Goal: Transaction & Acquisition: Obtain resource

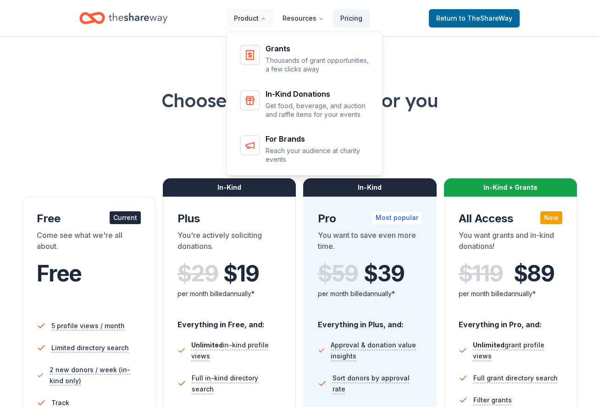
click at [270, 101] on p "Get food, beverage, and auction and raffle items for your events" at bounding box center [318, 110] width 105 height 18
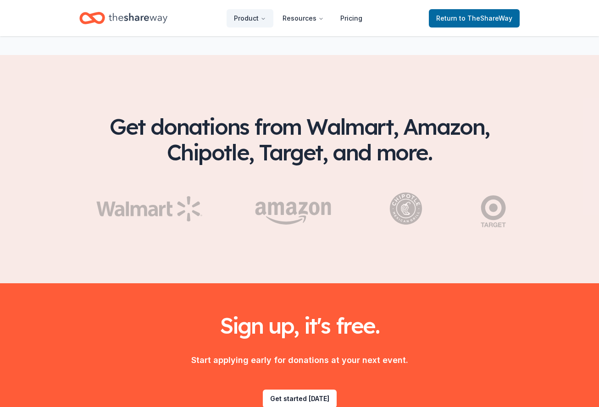
scroll to position [1419, 0]
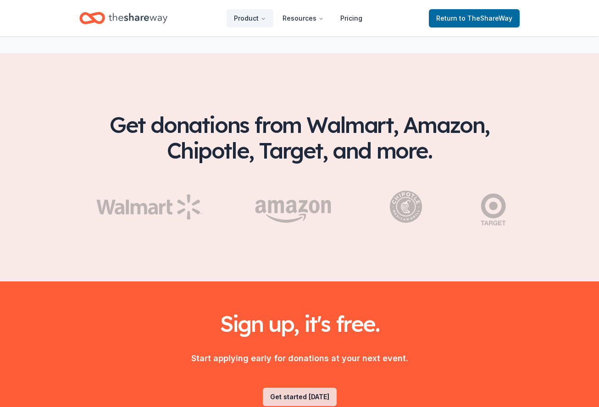
click at [302, 388] on link "Get started today" at bounding box center [300, 397] width 74 height 18
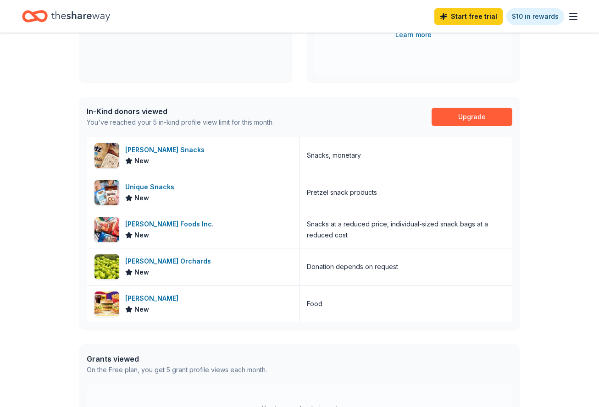
scroll to position [180, 0]
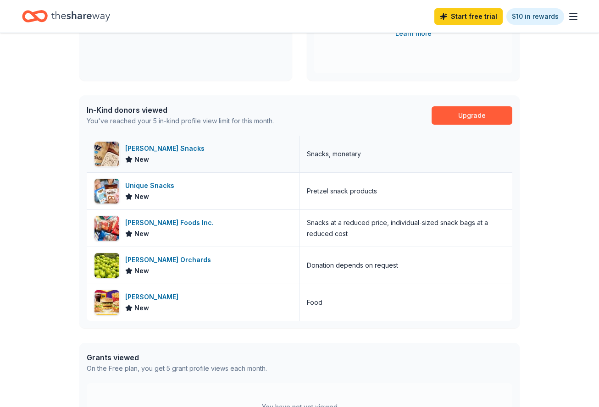
click at [137, 152] on div "Utz Snacks" at bounding box center [166, 148] width 83 height 11
click at [141, 194] on span "New" at bounding box center [141, 196] width 15 height 11
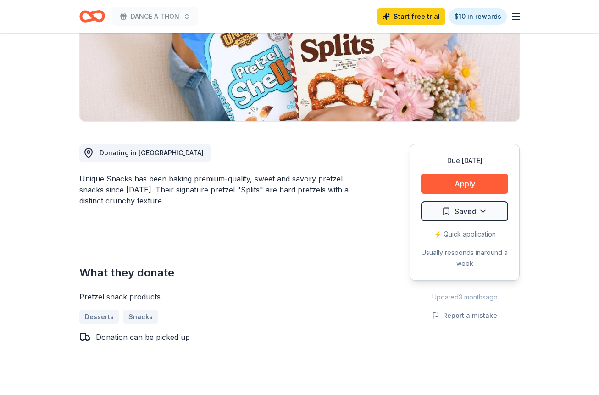
scroll to position [163, 0]
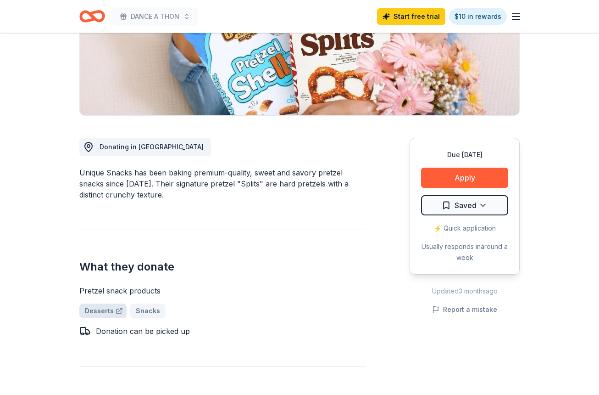
click at [94, 311] on link "Desserts" at bounding box center [102, 310] width 47 height 15
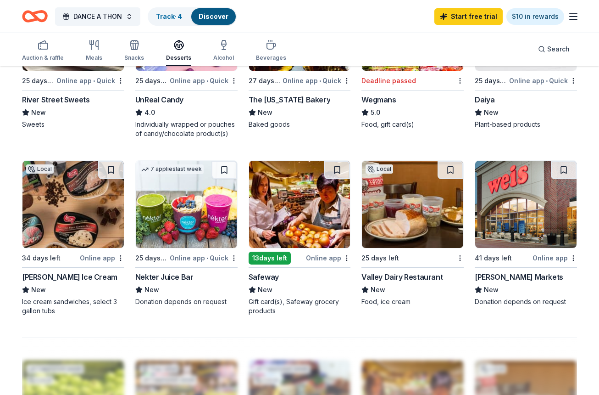
scroll to position [529, 0]
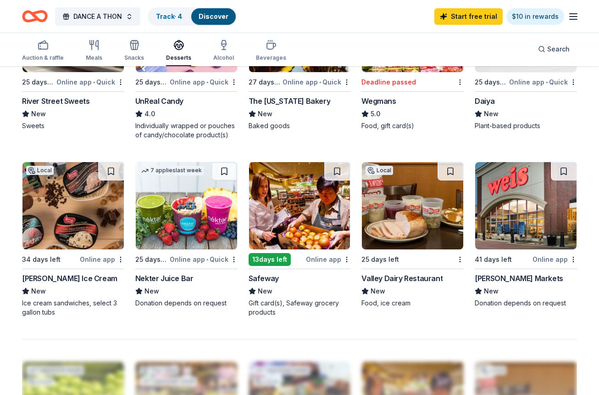
click at [52, 211] on img at bounding box center [72, 205] width 101 height 87
click at [44, 48] on icon "button" at bounding box center [43, 44] width 11 height 11
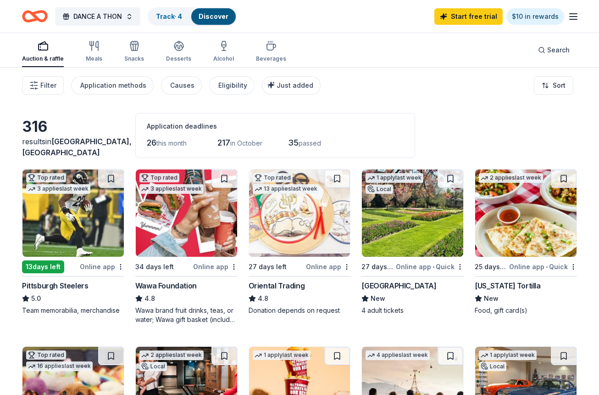
click at [57, 207] on img at bounding box center [72, 212] width 101 height 87
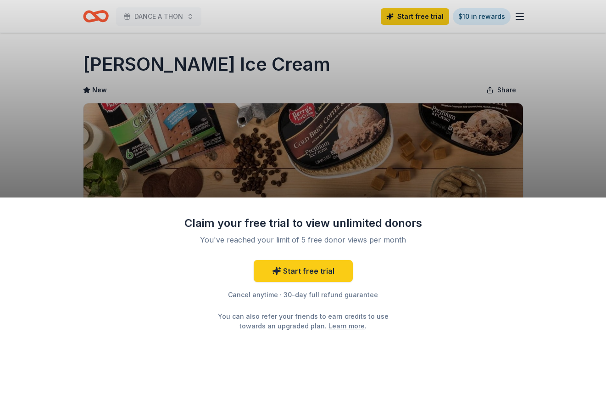
click at [560, 159] on div "Claim your free trial to view unlimited donors You've reached your limit of 5 f…" at bounding box center [303, 197] width 606 height 395
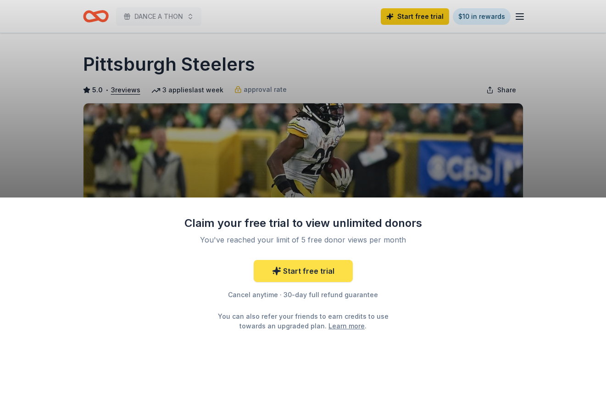
click at [319, 274] on link "Start free trial" at bounding box center [303, 271] width 99 height 22
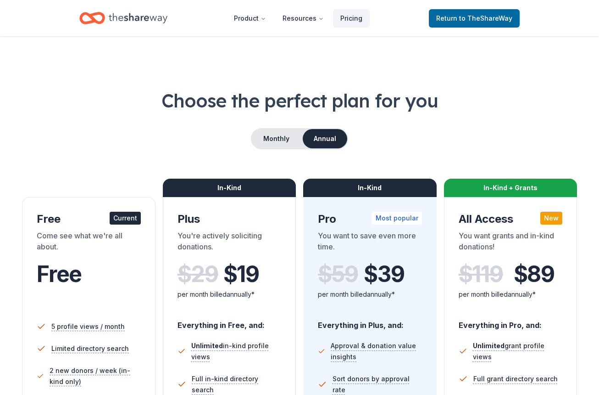
click at [105, 245] on div "Come see what we're all about." at bounding box center [89, 243] width 104 height 26
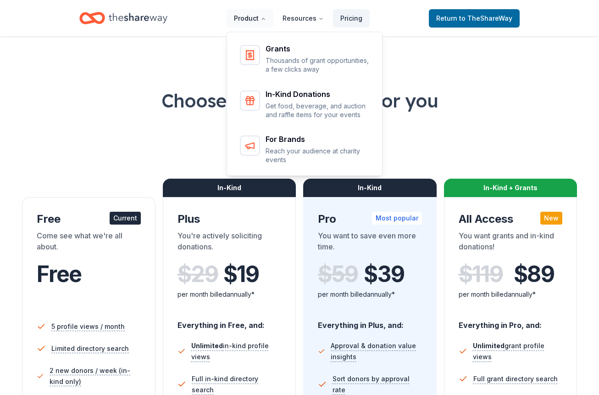
click at [251, 19] on button "Product" at bounding box center [250, 18] width 47 height 18
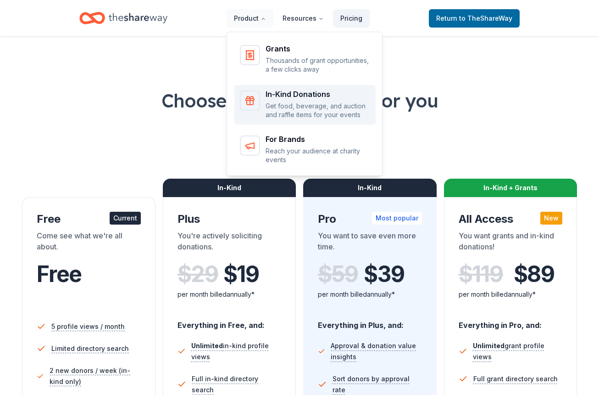
click at [260, 107] on div "Main" at bounding box center [250, 100] width 20 height 20
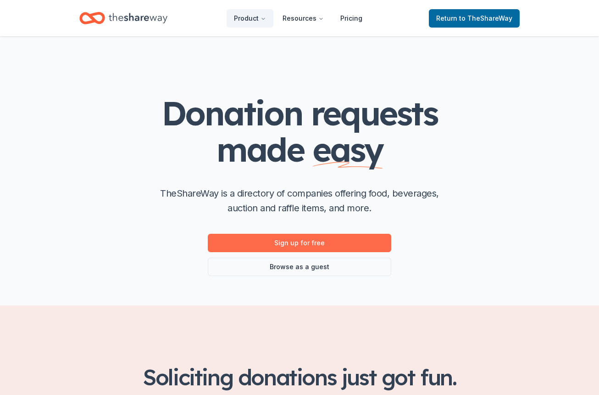
click at [283, 245] on link "Sign up for free" at bounding box center [299, 242] width 183 height 18
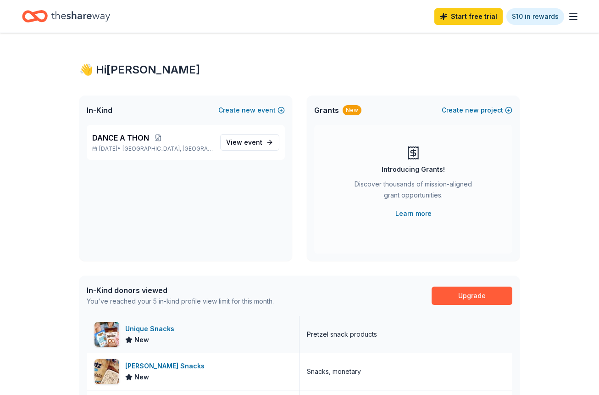
click at [149, 328] on div "Unique Snacks" at bounding box center [151, 328] width 53 height 11
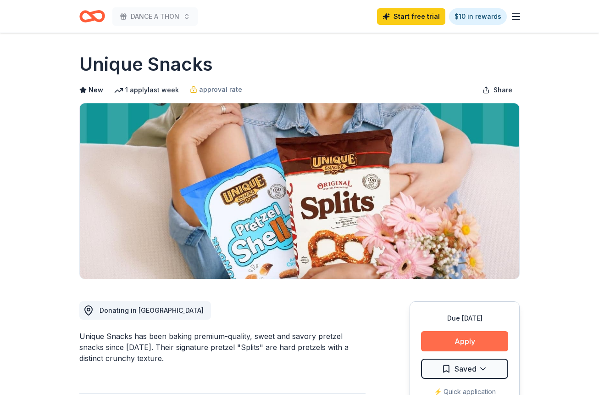
click at [480, 338] on button "Apply" at bounding box center [464, 341] width 87 height 20
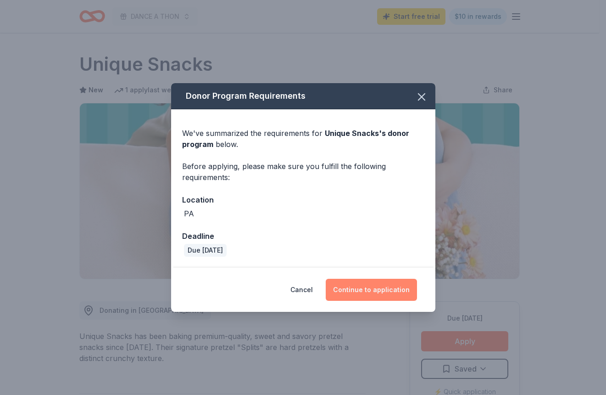
click at [367, 288] on button "Continue to application" at bounding box center [371, 289] width 91 height 22
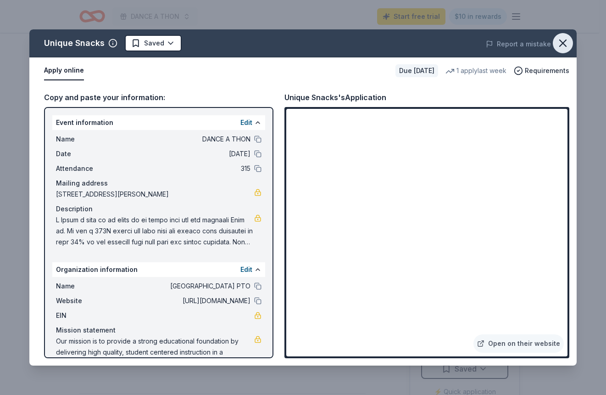
click at [561, 43] on icon "button" at bounding box center [562, 43] width 13 height 13
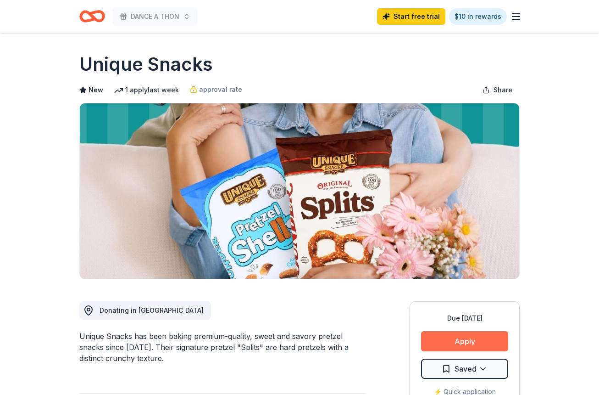
click at [469, 343] on button "Apply" at bounding box center [464, 341] width 87 height 20
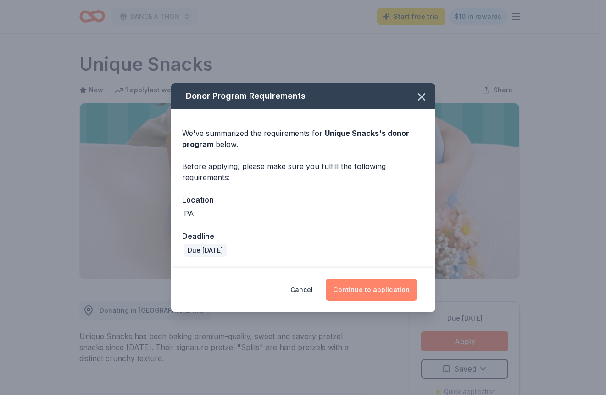
click at [367, 290] on button "Continue to application" at bounding box center [371, 289] width 91 height 22
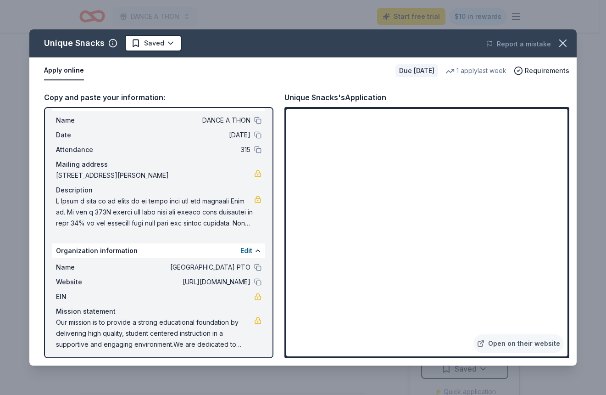
scroll to position [22, 0]
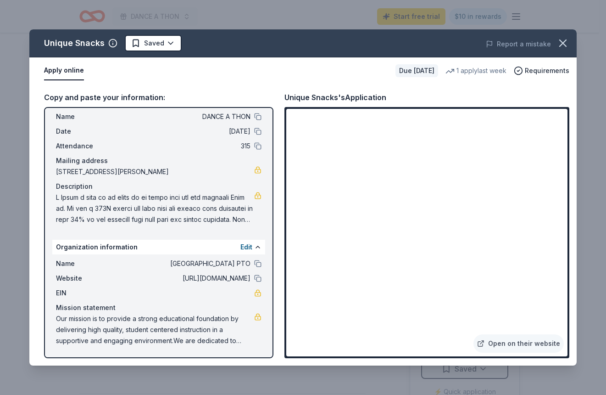
click at [57, 198] on span at bounding box center [155, 208] width 198 height 33
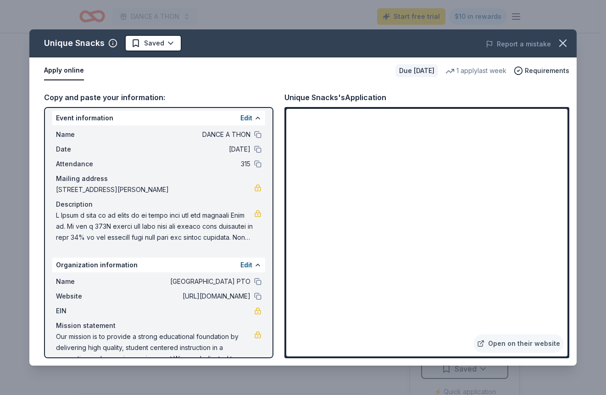
scroll to position [0, 0]
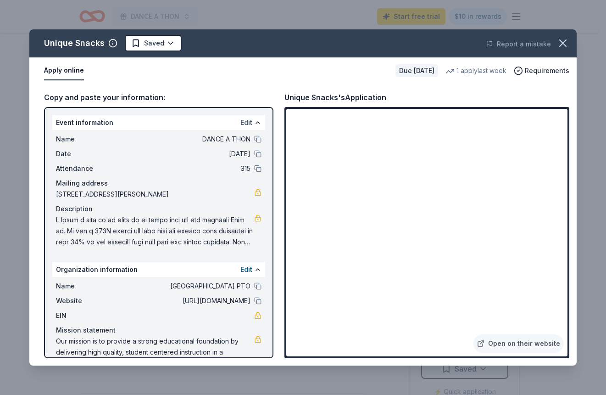
click at [240, 122] on button "Edit" at bounding box center [246, 122] width 12 height 11
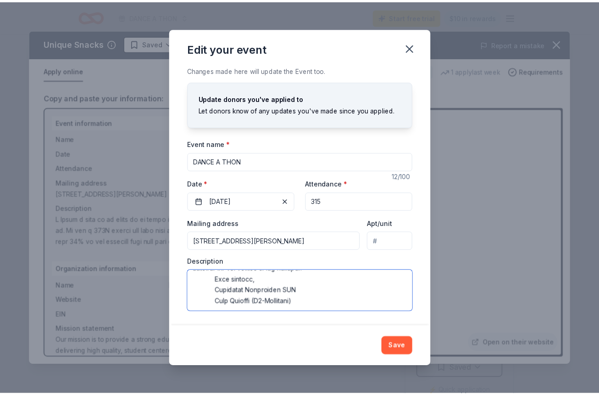
scroll to position [176, 0]
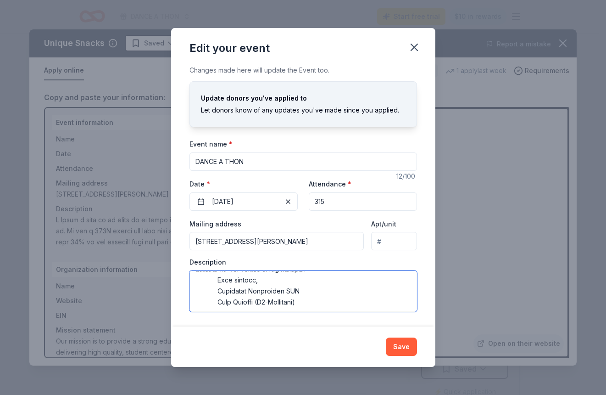
drag, startPoint x: 195, startPoint y: 281, endPoint x: 407, endPoint y: 313, distance: 213.9
click at [407, 313] on div "Changes made here will update the Event too. Update donors you've applied to Le…" at bounding box center [303, 195] width 264 height 261
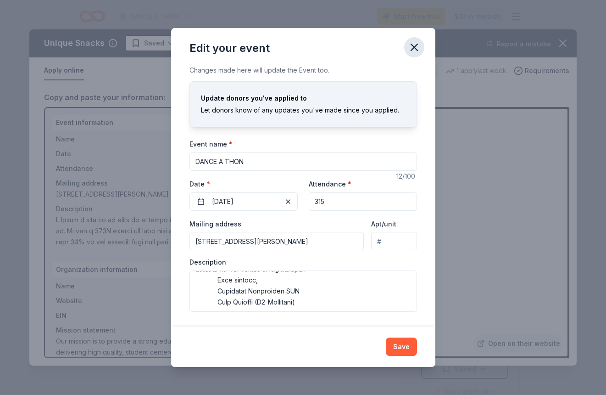
click at [412, 46] on icon "button" at bounding box center [414, 47] width 6 height 6
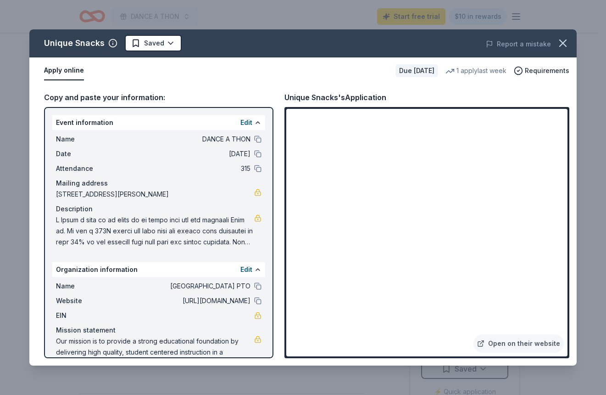
click at [526, 342] on link "Open on their website" at bounding box center [518, 343] width 90 height 18
click at [567, 43] on icon "button" at bounding box center [562, 43] width 13 height 13
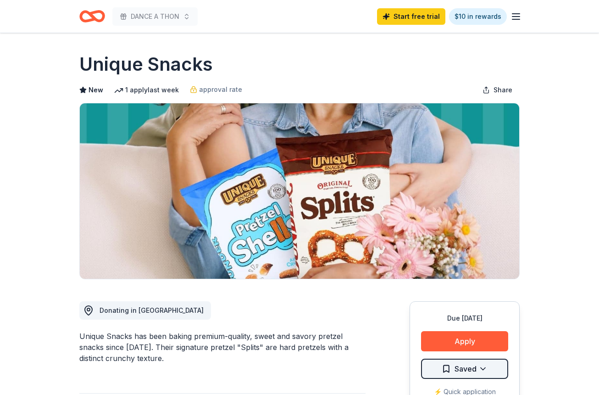
click at [446, 367] on html "DANCE A THON Start free trial $10 in rewards Due in 27 days Share Unique Snacks…" at bounding box center [299, 197] width 599 height 395
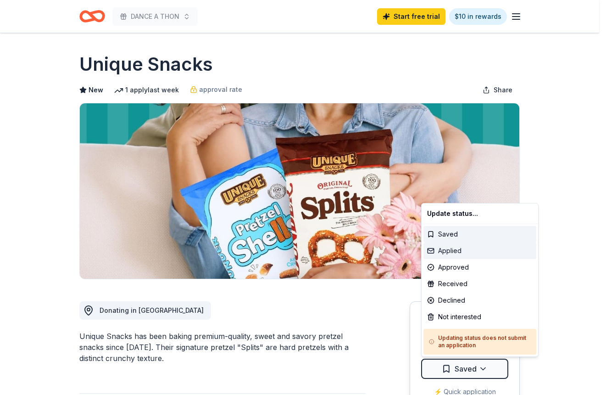
click at [447, 250] on div "Applied" at bounding box center [479, 250] width 113 height 17
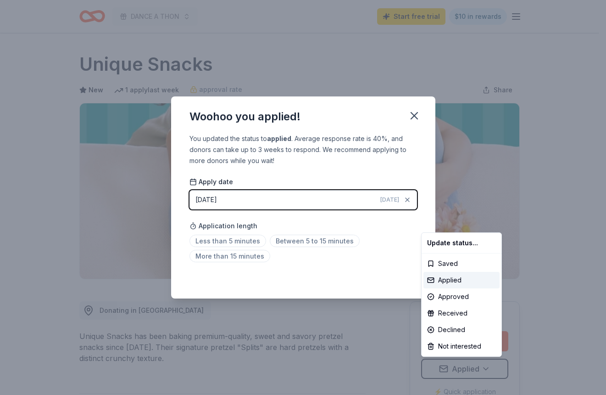
click at [214, 240] on html "DANCE A THON Start free trial $10 in rewards Due in 27 days Share Unique Snacks…" at bounding box center [303, 197] width 606 height 395
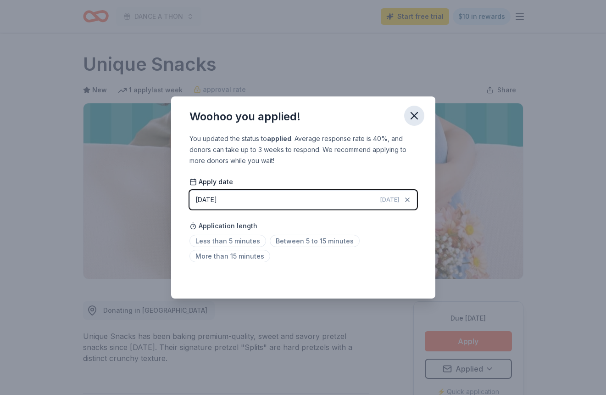
click at [413, 114] on icon "button" at bounding box center [414, 115] width 6 height 6
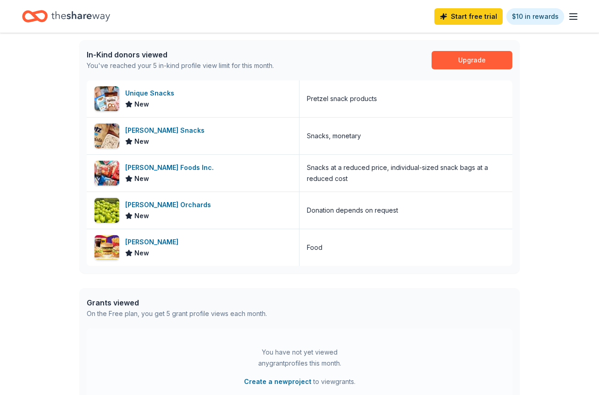
scroll to position [237, 0]
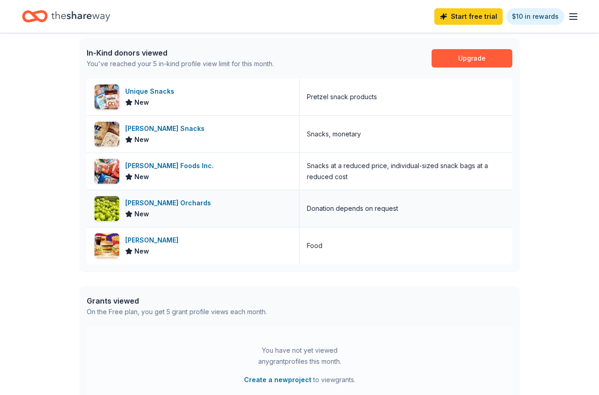
click at [145, 206] on div "[PERSON_NAME] Orchards" at bounding box center [169, 202] width 89 height 11
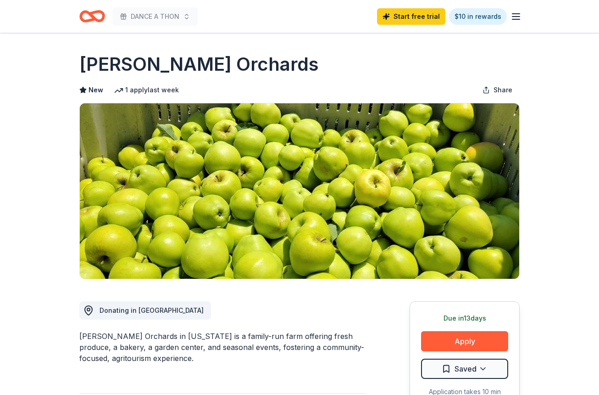
click at [452, 369] on html "DANCE A THON Start free trial $10 in rewards Due [DATE] Share [PERSON_NAME] Orc…" at bounding box center [299, 197] width 599 height 395
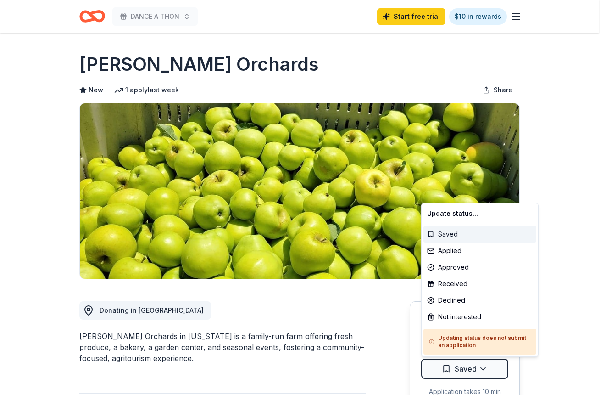
click at [452, 235] on div "Saved" at bounding box center [479, 234] width 113 height 17
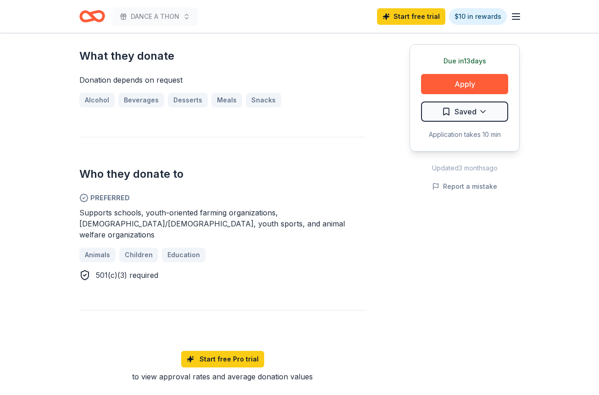
scroll to position [375, 0]
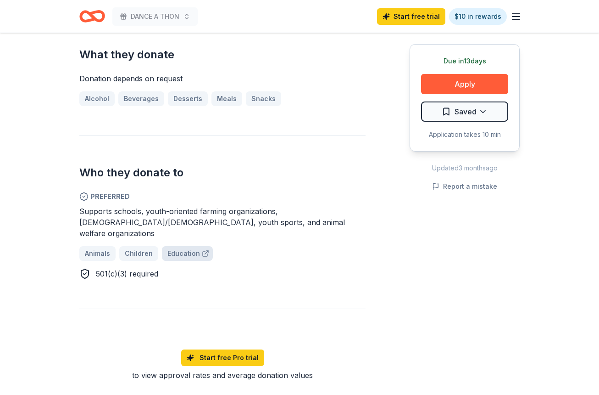
click at [181, 248] on span "Education" at bounding box center [183, 253] width 33 height 11
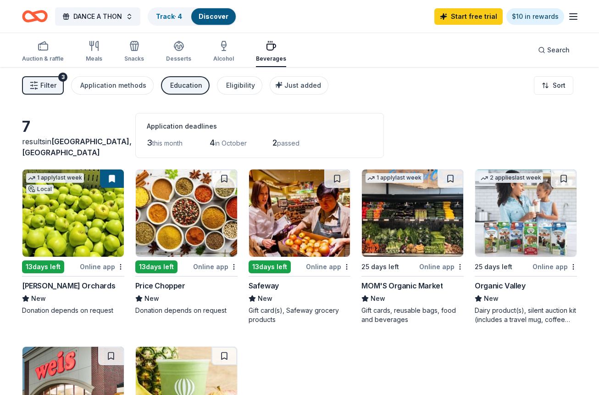
click at [44, 225] on img at bounding box center [72, 212] width 101 height 87
click at [92, 265] on div "Online app" at bounding box center [102, 266] width 44 height 11
click at [173, 231] on img at bounding box center [186, 212] width 101 height 87
click at [288, 233] on img at bounding box center [299, 212] width 101 height 87
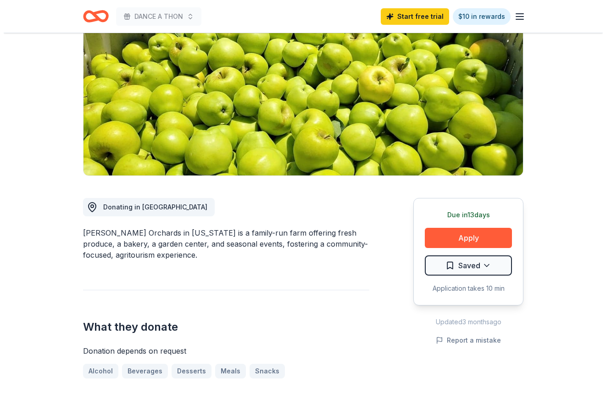
scroll to position [99, 0]
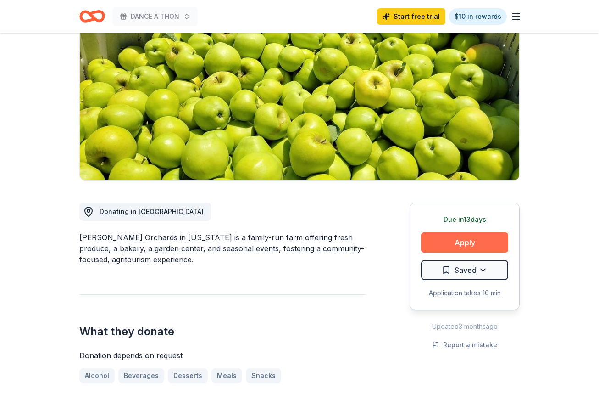
click at [462, 242] on button "Apply" at bounding box center [464, 242] width 87 height 20
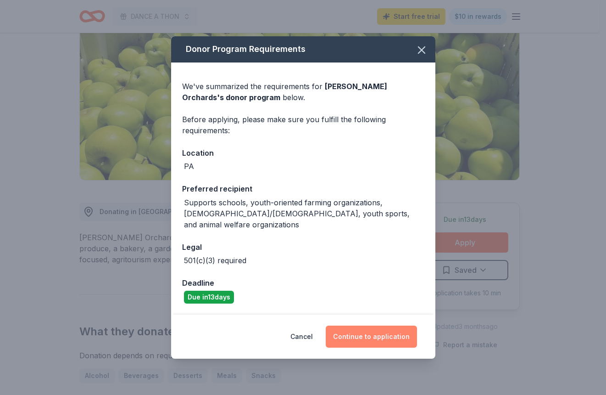
click at [371, 330] on button "Continue to application" at bounding box center [371, 336] width 91 height 22
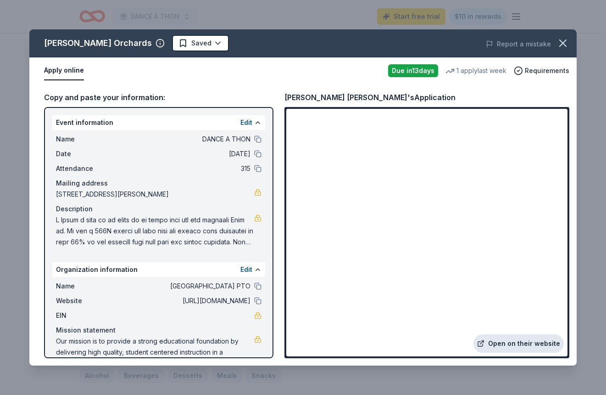
click at [516, 343] on link "Open on their website" at bounding box center [518, 343] width 90 height 18
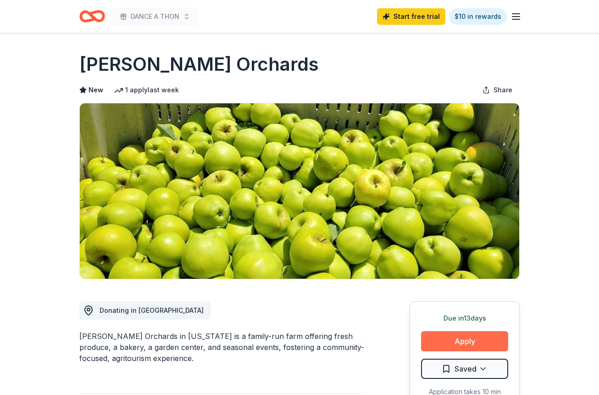
click at [459, 340] on button "Apply" at bounding box center [464, 341] width 87 height 20
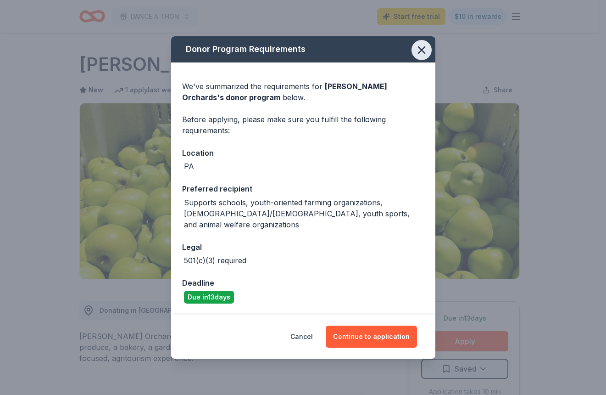
click at [419, 53] on icon "button" at bounding box center [421, 50] width 6 height 6
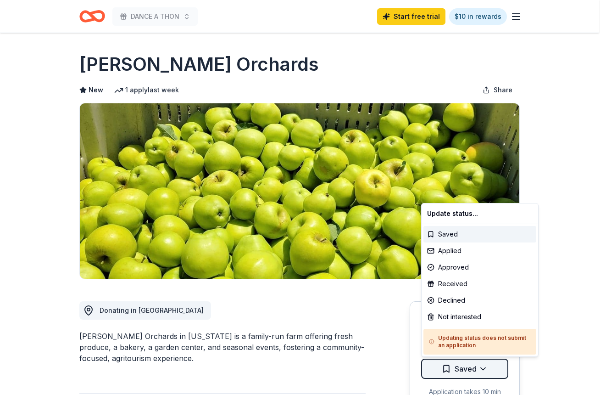
click at [463, 367] on html "DANCE A THON Start free trial $10 in rewards Due in 13 days Share Soergel Orcha…" at bounding box center [303, 197] width 606 height 395
click at [463, 251] on div "Applied" at bounding box center [479, 250] width 113 height 17
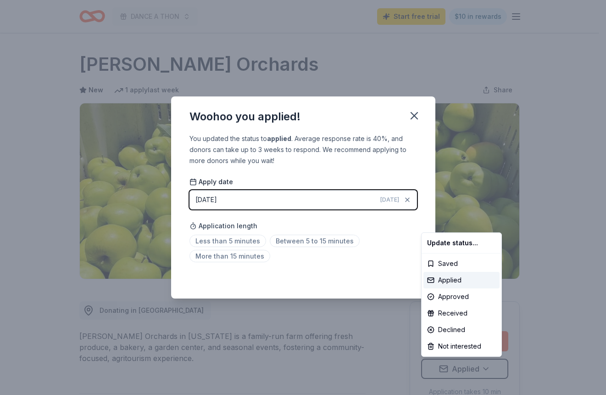
click at [283, 241] on html "DANCE A THON Start free trial $10 in rewards Due in 13 days Share Soergel Orcha…" at bounding box center [303, 197] width 606 height 395
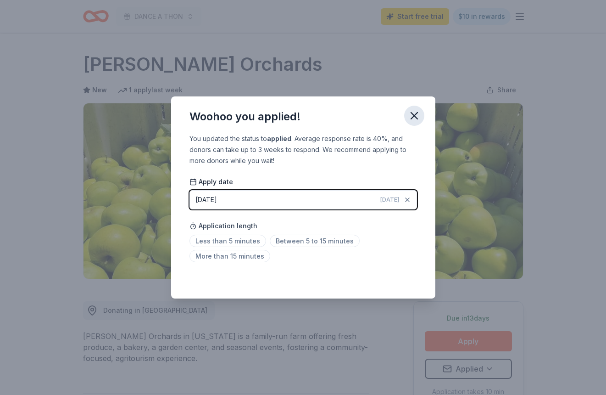
click at [416, 114] on icon "button" at bounding box center [414, 115] width 6 height 6
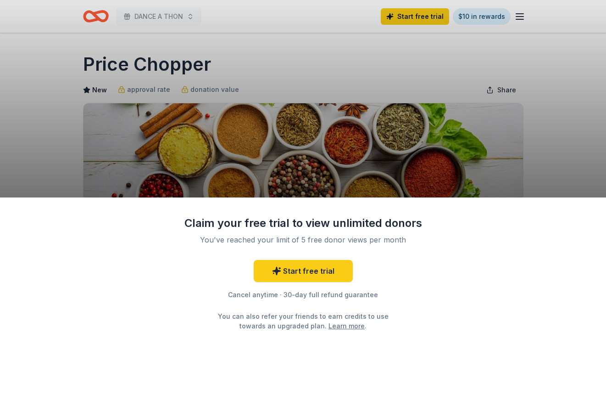
click at [559, 110] on div "Claim your free trial to view unlimited donors You've reached your limit of 5 f…" at bounding box center [303, 197] width 606 height 395
click at [575, 89] on div "Claim your free trial to view unlimited donors You've reached your limit of 5 f…" at bounding box center [303, 197] width 606 height 395
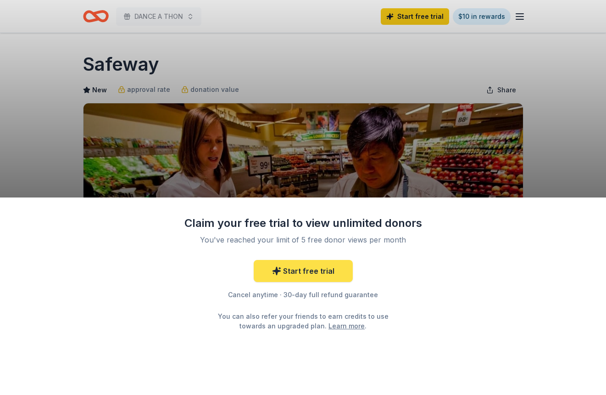
click at [295, 272] on link "Start free trial" at bounding box center [303, 271] width 99 height 22
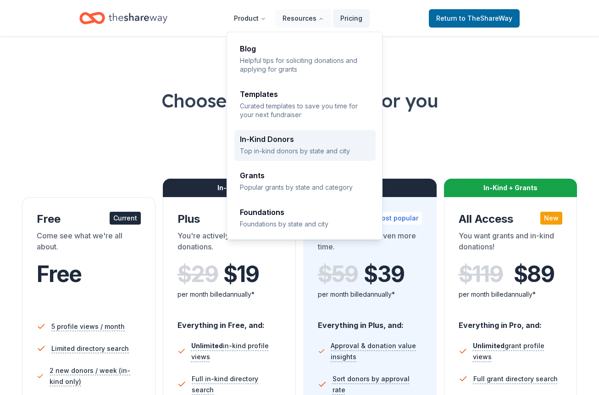
click at [282, 150] on p "Top in-kind donors by state and city" at bounding box center [305, 150] width 130 height 9
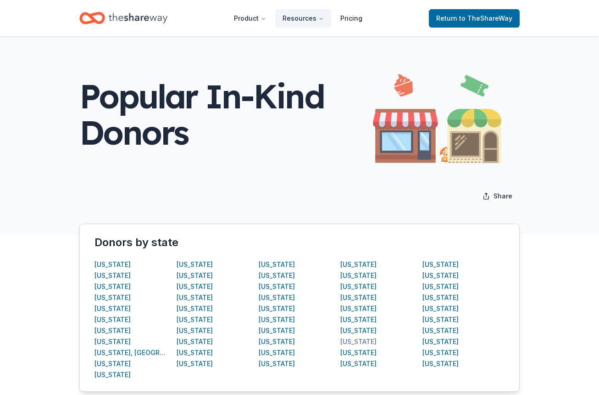
click at [359, 339] on div "[US_STATE]" at bounding box center [358, 341] width 36 height 11
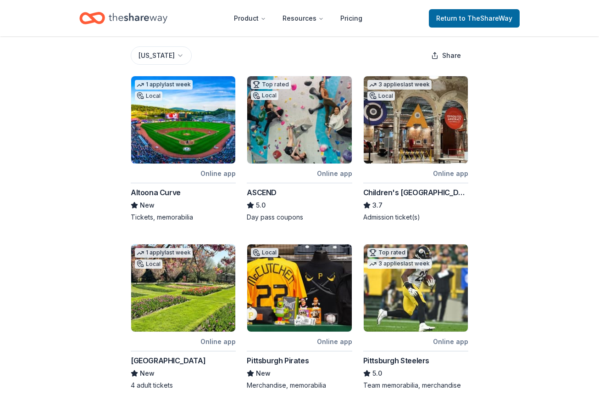
scroll to position [117, 0]
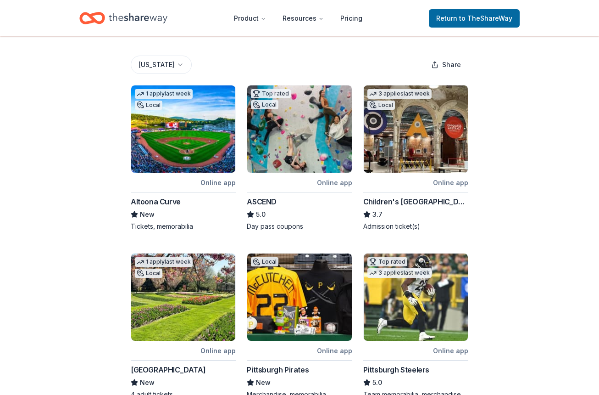
click at [292, 145] on img at bounding box center [299, 128] width 104 height 87
click at [283, 154] on img at bounding box center [299, 128] width 104 height 87
click at [441, 143] on img at bounding box center [416, 128] width 104 height 87
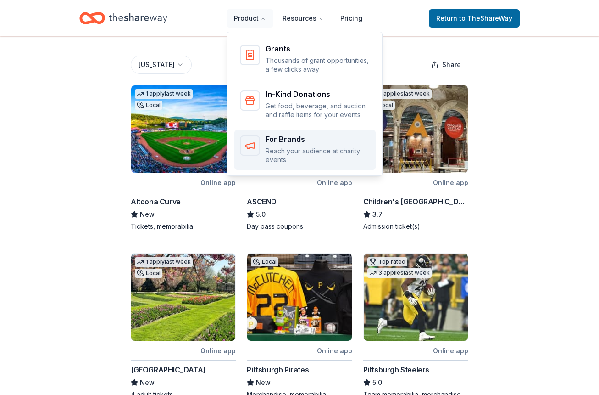
click at [259, 150] on div "Main" at bounding box center [250, 145] width 20 height 20
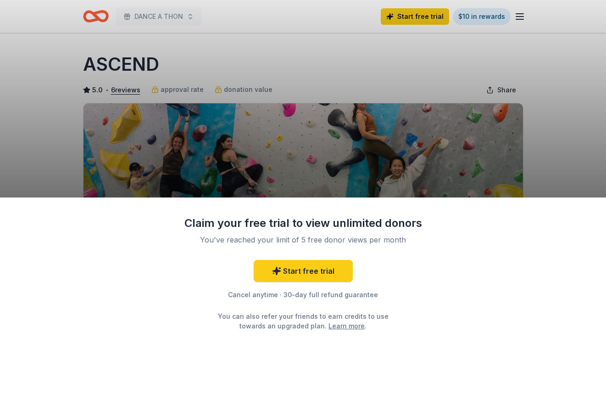
click at [549, 118] on div "Claim your free trial to view unlimited donors You've reached your limit of 5 f…" at bounding box center [303, 197] width 606 height 395
click at [313, 271] on link "Start free trial" at bounding box center [303, 271] width 99 height 22
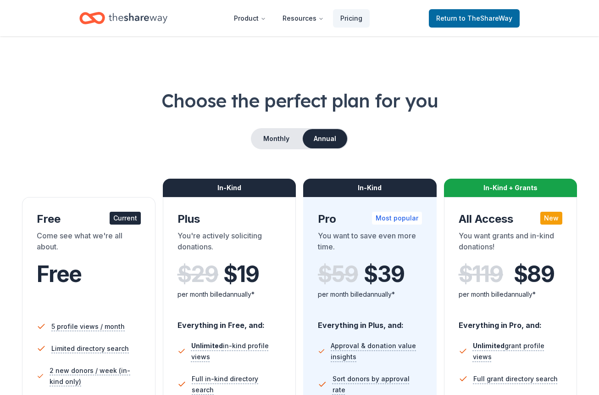
click at [539, 98] on h1 "Choose the perfect plan for you" at bounding box center [299, 101] width 555 height 26
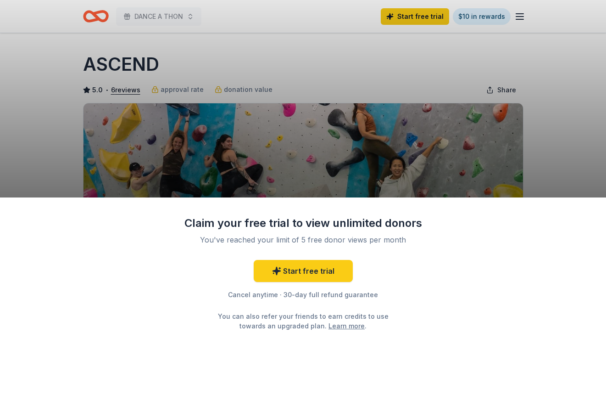
click at [564, 170] on div "Claim your free trial to view unlimited donors You've reached your limit of 5 f…" at bounding box center [303, 197] width 606 height 395
click at [305, 273] on link "Start free trial" at bounding box center [303, 271] width 99 height 22
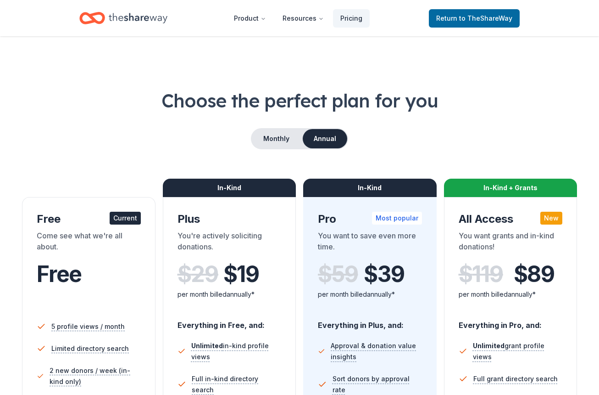
click at [79, 251] on div "Come see what we're all about." at bounding box center [89, 243] width 104 height 26
click at [68, 277] on span "Free" at bounding box center [59, 273] width 45 height 27
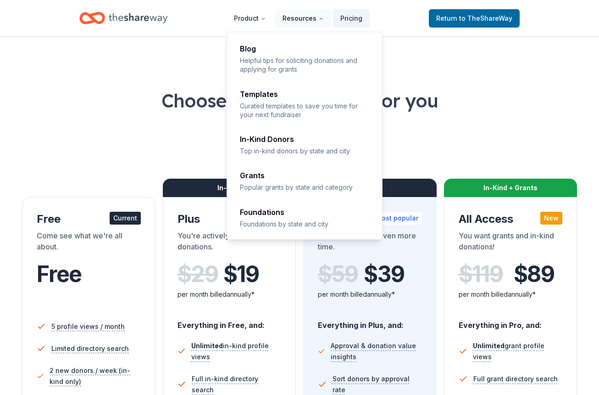
click at [301, 16] on button "Resources" at bounding box center [303, 18] width 56 height 18
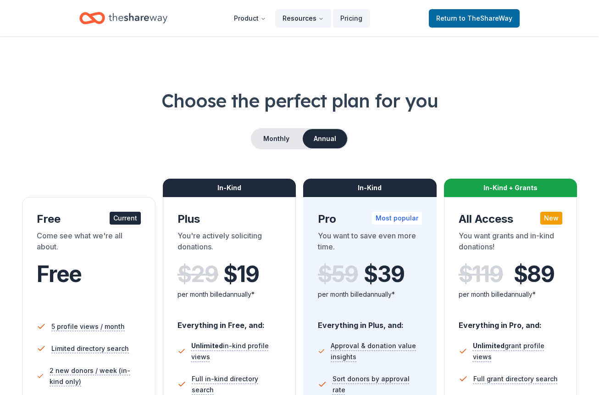
click at [301, 16] on button "Resources" at bounding box center [303, 18] width 56 height 18
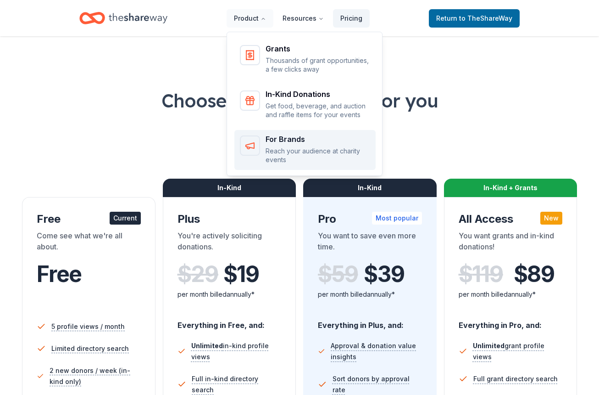
click at [268, 144] on div "For Brands Reach your audience at charity events" at bounding box center [305, 149] width 130 height 29
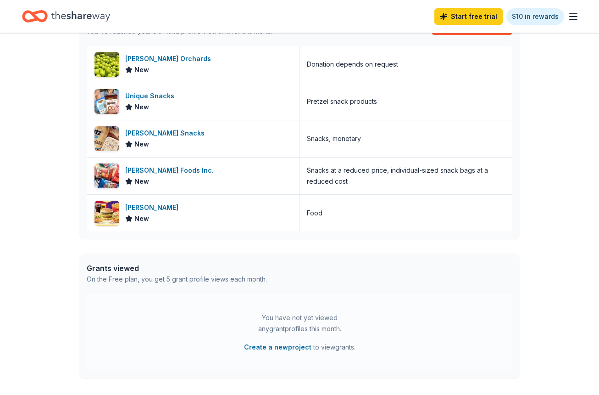
scroll to position [272, 0]
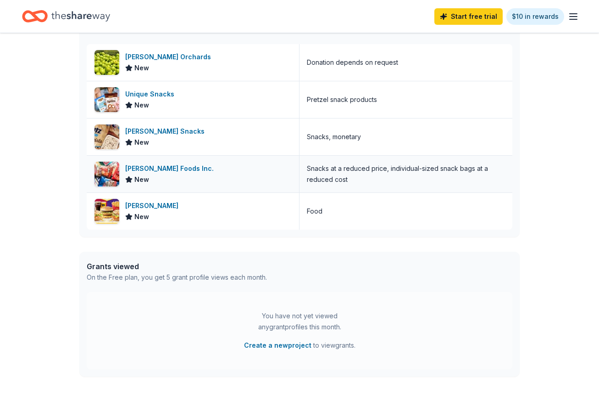
click at [146, 169] on div "[PERSON_NAME] Foods Inc." at bounding box center [171, 168] width 92 height 11
click at [333, 176] on div "Snacks at a reduced price, individual-sized snack bags at a reduced cost" at bounding box center [406, 174] width 198 height 22
click at [152, 172] on div "[PERSON_NAME] Foods Inc." at bounding box center [171, 168] width 92 height 11
click at [144, 210] on div "[PERSON_NAME]" at bounding box center [153, 205] width 57 height 11
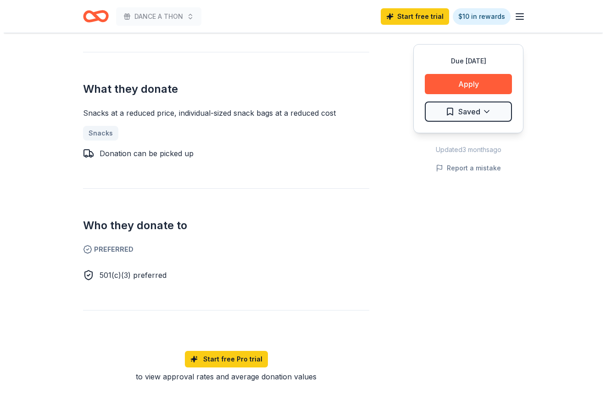
scroll to position [370, 0]
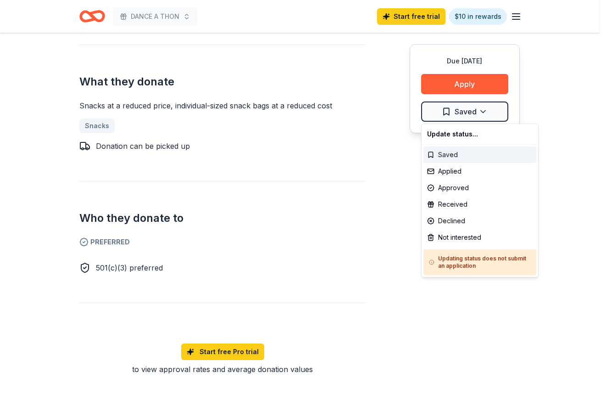
click at [446, 155] on div "Saved" at bounding box center [479, 154] width 113 height 17
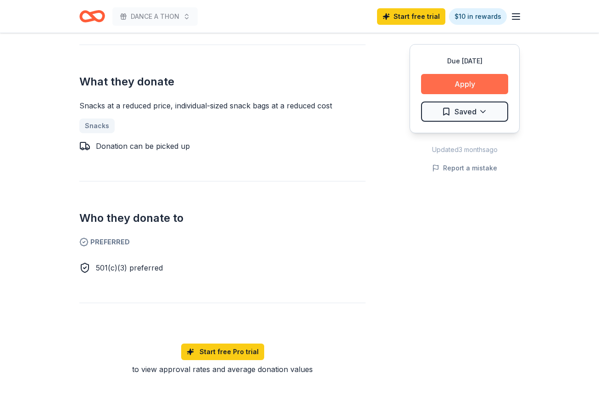
click at [463, 84] on button "Apply" at bounding box center [464, 84] width 87 height 20
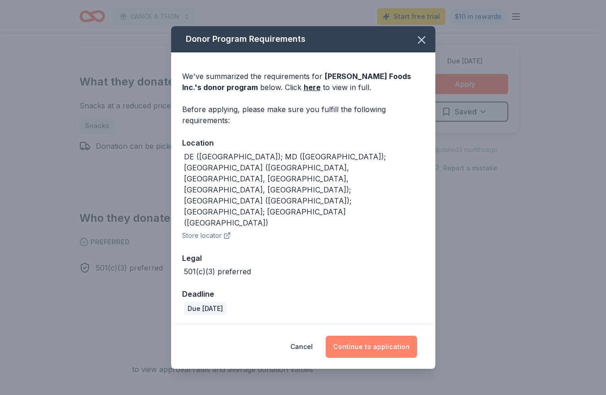
click at [369, 335] on button "Continue to application" at bounding box center [371, 346] width 91 height 22
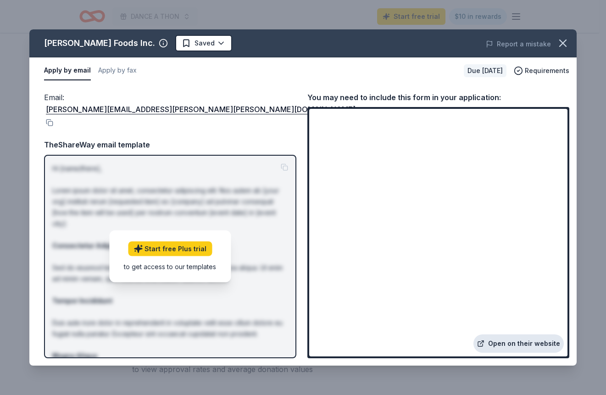
click at [511, 341] on link "Open on their website" at bounding box center [518, 343] width 90 height 18
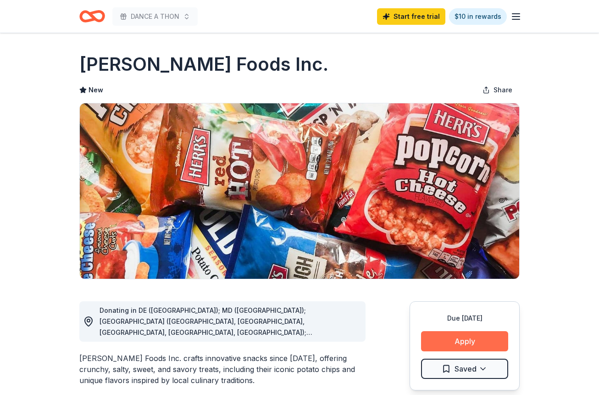
click at [465, 339] on button "Apply" at bounding box center [464, 341] width 87 height 20
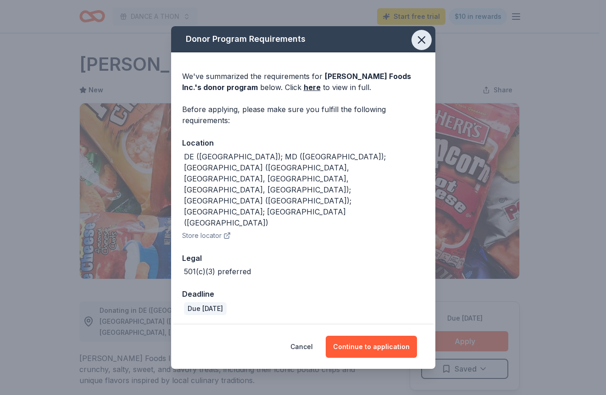
click at [422, 46] on icon "button" at bounding box center [421, 39] width 13 height 13
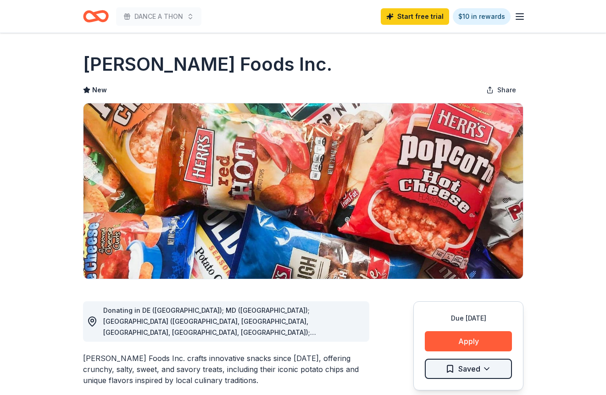
click at [463, 367] on html "DANCE A THON Start free trial $10 in rewards Due in 34 days Share Herr Foods In…" at bounding box center [303, 197] width 606 height 395
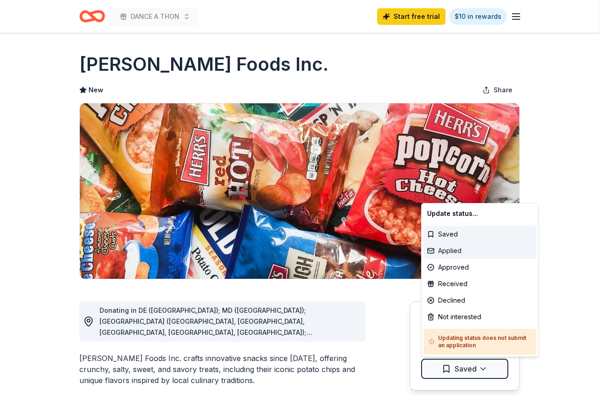
click at [455, 251] on div "Applied" at bounding box center [479, 250] width 113 height 17
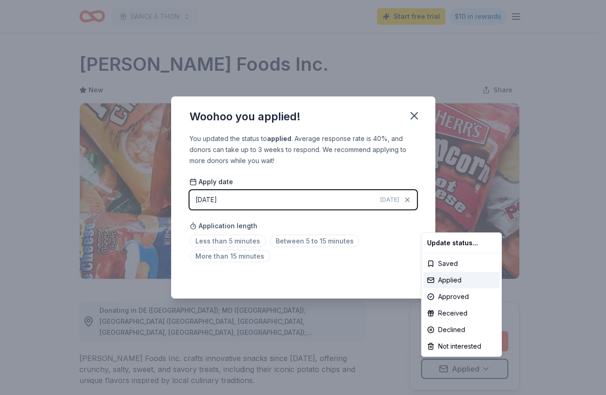
click at [229, 241] on html "DANCE A THON Start free trial $10 in rewards Due in 34 days Share Herr Foods In…" at bounding box center [303, 197] width 606 height 395
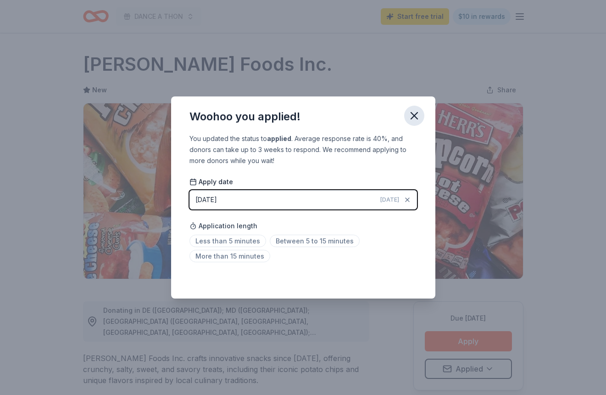
click at [414, 115] on icon "button" at bounding box center [414, 115] width 6 height 6
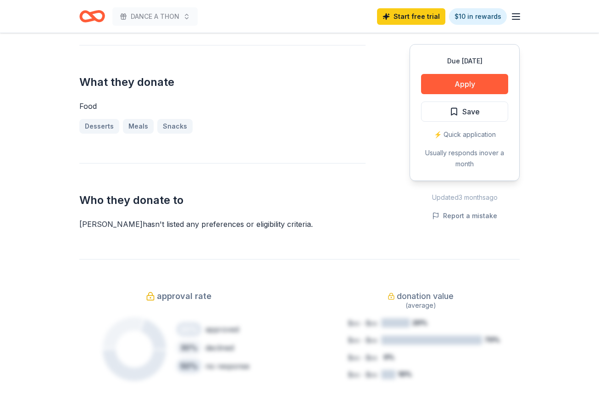
scroll to position [344, 0]
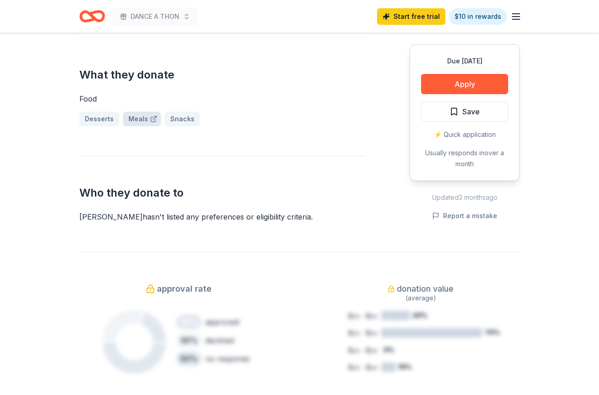
click at [139, 118] on link "Meals" at bounding box center [142, 118] width 38 height 15
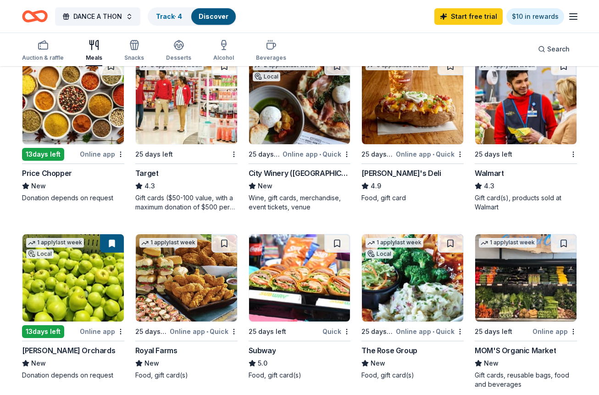
scroll to position [474, 0]
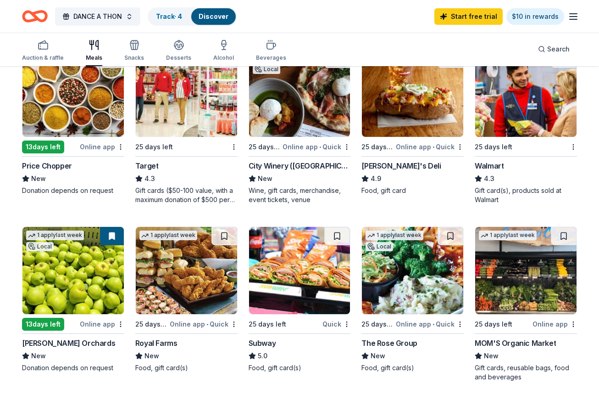
click at [181, 289] on img at bounding box center [186, 270] width 101 height 87
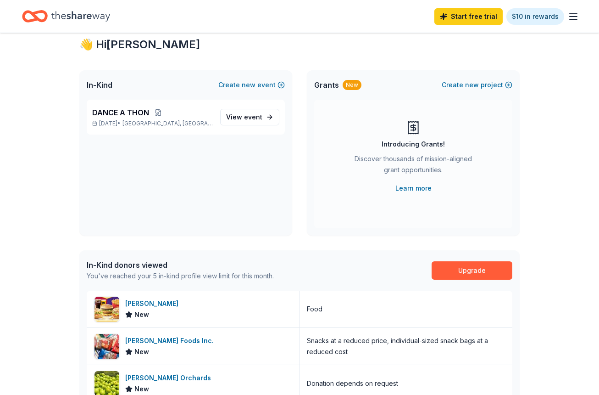
scroll to position [24, 0]
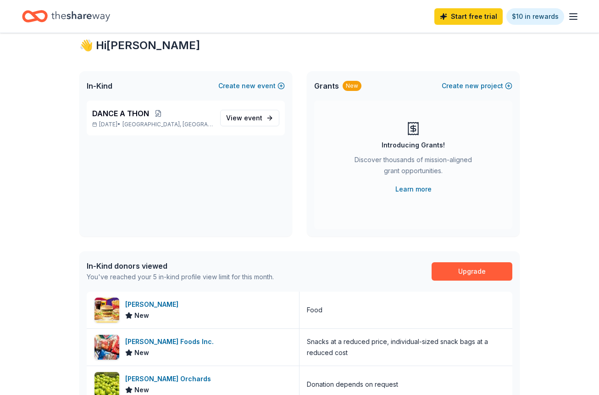
click at [347, 85] on div "New" at bounding box center [352, 86] width 19 height 10
click at [329, 88] on span "Grants" at bounding box center [326, 85] width 25 height 11
click at [413, 130] on icon at bounding box center [413, 128] width 0 height 7
click at [413, 189] on link "Learn more" at bounding box center [413, 188] width 36 height 11
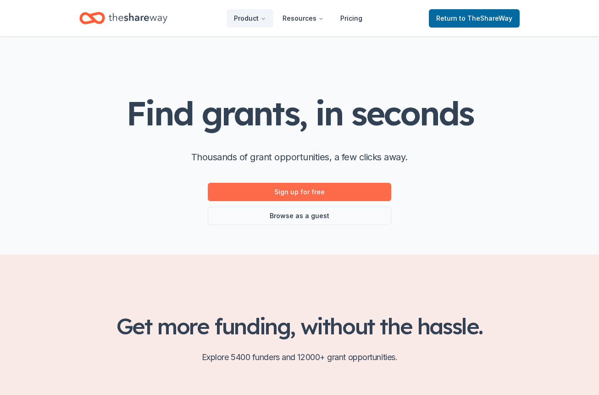
click at [311, 192] on link "Sign up for free" at bounding box center [299, 192] width 183 height 18
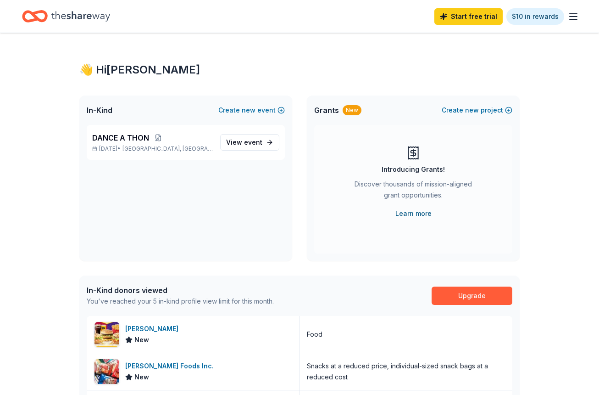
click at [409, 214] on link "Learn more" at bounding box center [413, 213] width 36 height 11
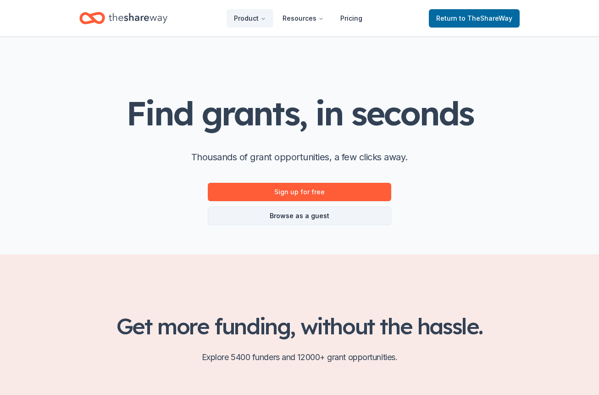
click at [291, 214] on link "Browse as a guest" at bounding box center [299, 215] width 183 height 18
